Goal: Navigation & Orientation: Find specific page/section

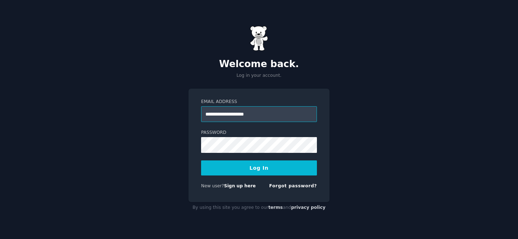
click at [284, 121] on input "**********" at bounding box center [259, 114] width 116 height 16
click at [266, 154] on form "**********" at bounding box center [259, 145] width 116 height 93
click at [266, 167] on button "Log In" at bounding box center [259, 168] width 116 height 15
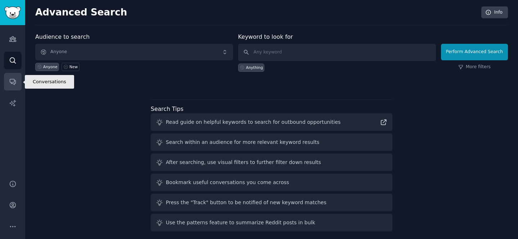
click at [11, 78] on icon "Sidebar" at bounding box center [13, 82] width 8 height 8
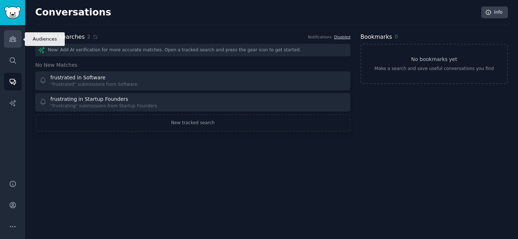
click at [14, 41] on icon "Sidebar" at bounding box center [12, 39] width 6 height 5
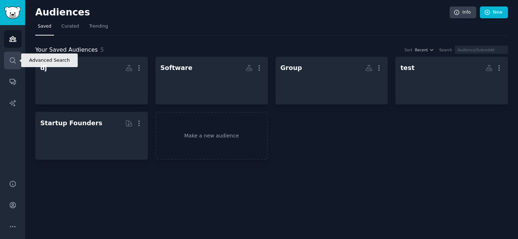
click at [12, 69] on link "Search" at bounding box center [13, 61] width 18 height 18
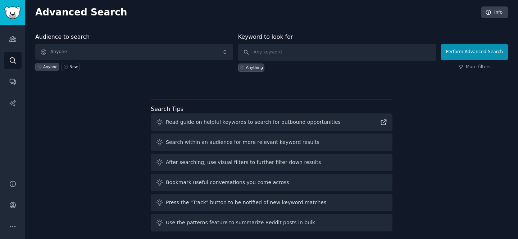
click at [10, 50] on div "Audiences Search Conversations AI Reports" at bounding box center [12, 98] width 25 height 146
click at [12, 35] on link "Audiences" at bounding box center [13, 39] width 18 height 18
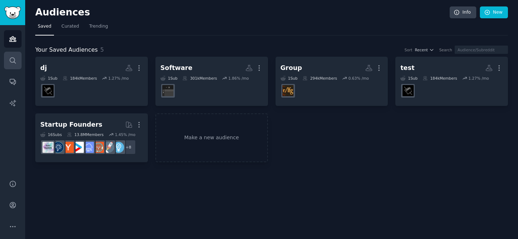
click at [12, 60] on icon "Sidebar" at bounding box center [13, 61] width 8 height 8
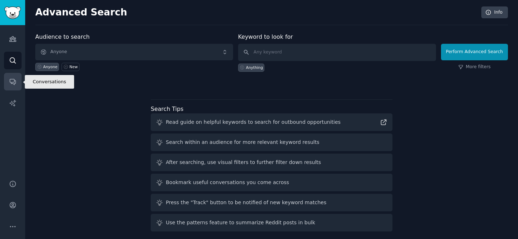
click at [11, 82] on icon "Sidebar" at bounding box center [13, 82] width 8 height 8
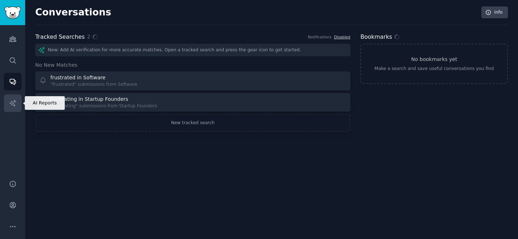
click at [11, 101] on icon "Sidebar" at bounding box center [12, 103] width 6 height 6
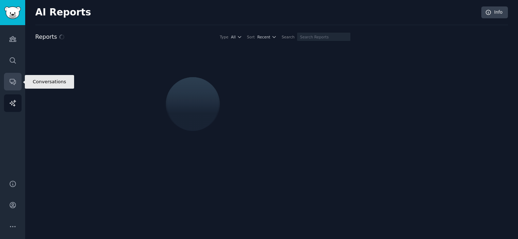
click at [12, 83] on icon "Sidebar" at bounding box center [13, 82] width 6 height 6
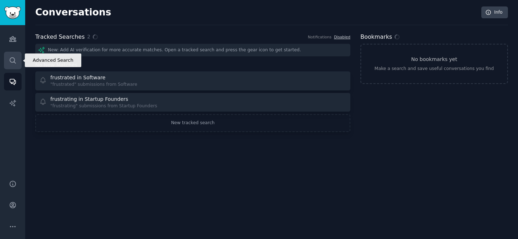
click at [13, 66] on link "Search" at bounding box center [13, 61] width 18 height 18
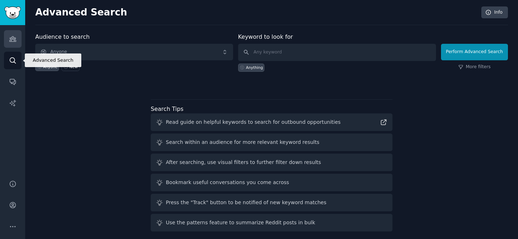
click at [13, 43] on link "Audiences" at bounding box center [13, 39] width 18 height 18
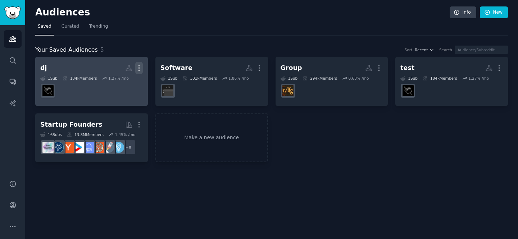
click at [138, 68] on icon "button" at bounding box center [139, 68] width 8 height 8
click at [118, 68] on p "View" at bounding box center [117, 71] width 12 height 8
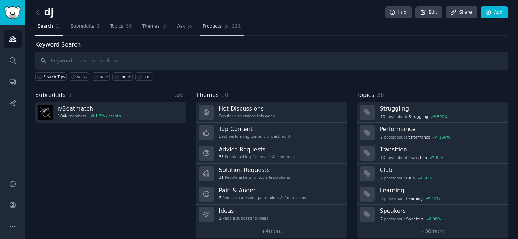
click at [231, 32] on link "Products 111" at bounding box center [221, 28] width 43 height 15
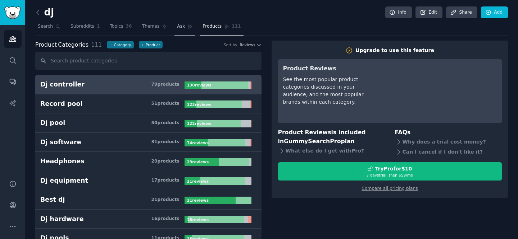
click at [183, 28] on link "Ask" at bounding box center [184, 28] width 20 height 15
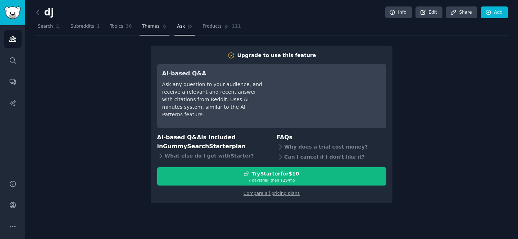
click at [155, 24] on span "Themes" at bounding box center [151, 26] width 18 height 6
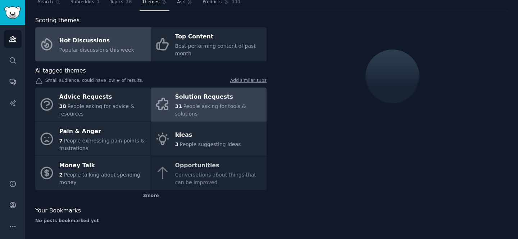
scroll to position [23, 0]
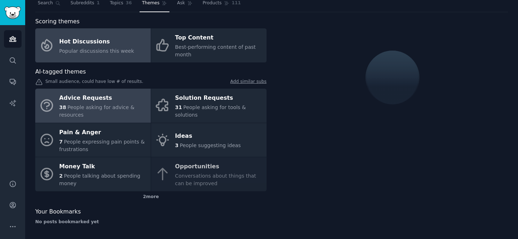
click at [111, 98] on div "Advice Requests" at bounding box center [103, 99] width 88 height 12
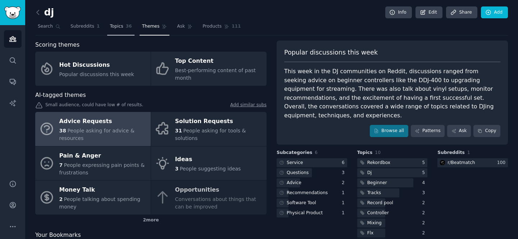
click at [120, 27] on span "Topics" at bounding box center [116, 26] width 13 height 6
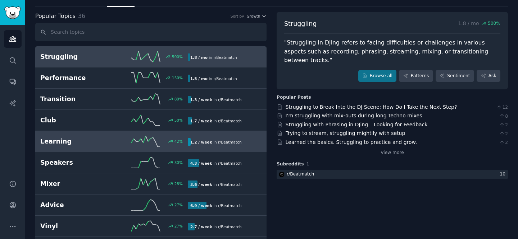
scroll to position [24, 0]
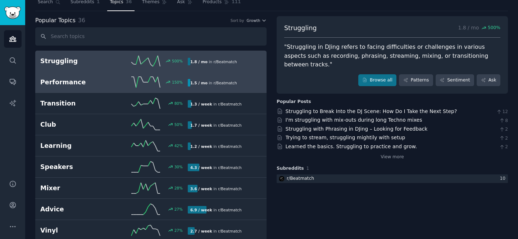
click at [220, 83] on span "r/ Beatmatch" at bounding box center [224, 83] width 23 height 4
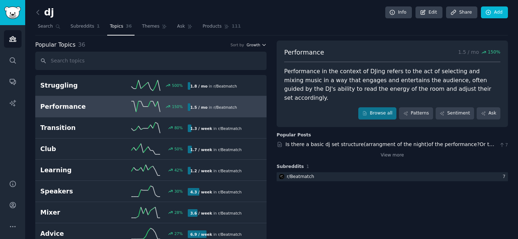
click at [261, 46] on icon "button" at bounding box center [263, 44] width 5 height 5
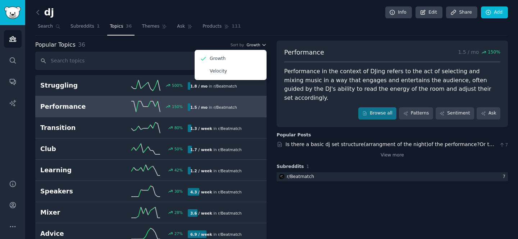
click at [261, 46] on icon "button" at bounding box center [263, 44] width 5 height 5
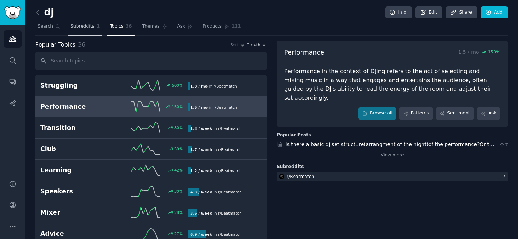
click at [82, 31] on link "Subreddits 1" at bounding box center [85, 28] width 34 height 15
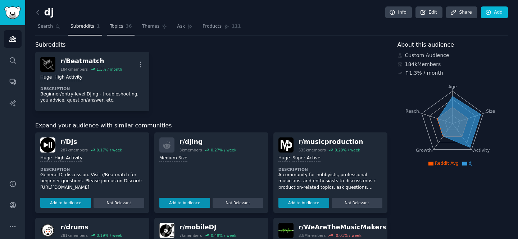
click at [110, 25] on span "Topics" at bounding box center [116, 26] width 13 height 6
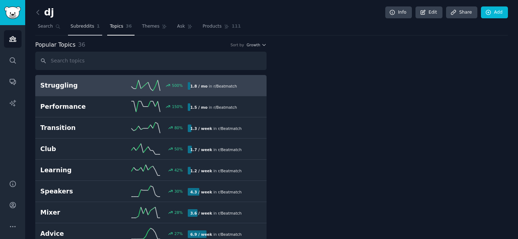
click at [89, 25] on span "Subreddits" at bounding box center [82, 26] width 24 height 6
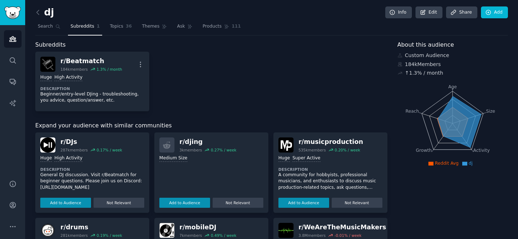
click at [170, 25] on nav "Search Subreddits 1 Topics 36 Themes Ask Products 111" at bounding box center [271, 28] width 472 height 15
click at [162, 29] on link "Themes" at bounding box center [154, 28] width 30 height 15
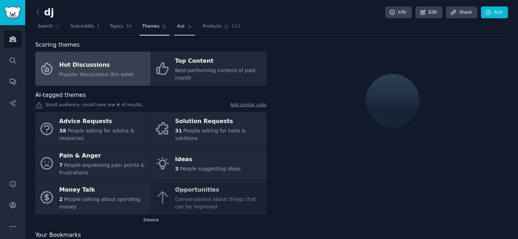
click at [175, 30] on link "Ask" at bounding box center [184, 28] width 20 height 15
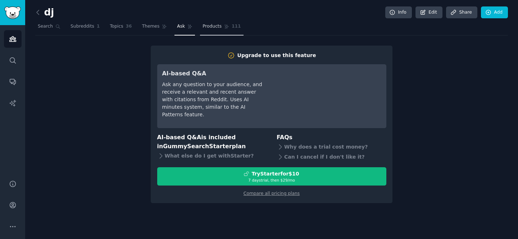
click at [219, 35] on link "Products 111" at bounding box center [221, 28] width 43 height 15
